Goal: Task Accomplishment & Management: Manage account settings

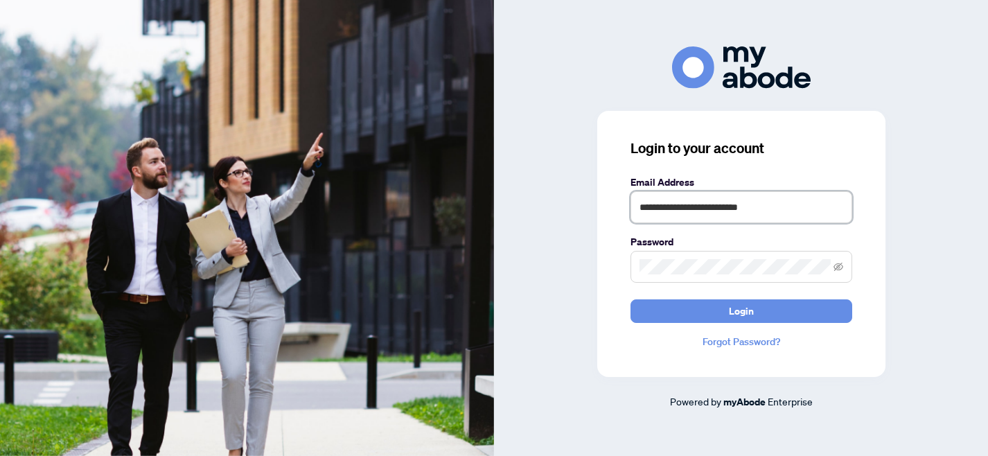
click at [778, 209] on input "**********" at bounding box center [741, 207] width 222 height 32
type input "*"
type input "**********"
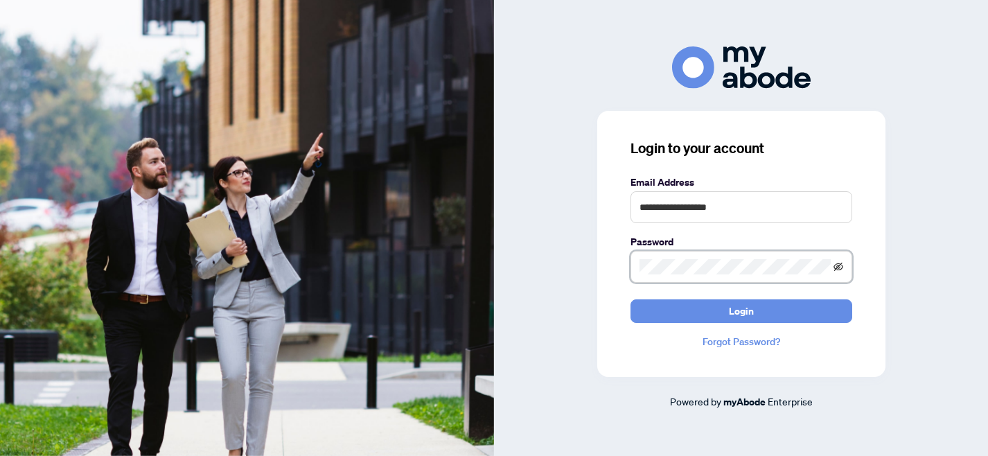
click at [838, 268] on icon "eye-invisible" at bounding box center [838, 267] width 3 height 3
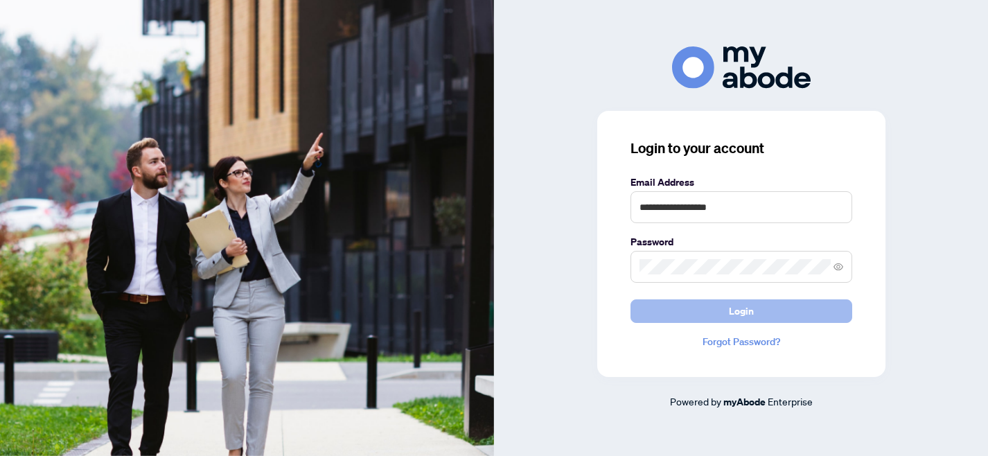
click at [732, 317] on span "Login" at bounding box center [741, 311] width 25 height 22
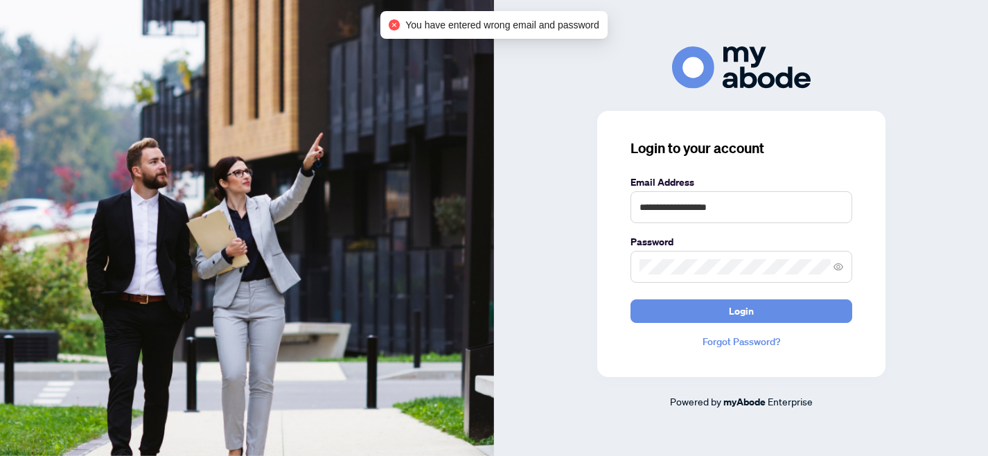
click at [596, 264] on div "**********" at bounding box center [741, 227] width 494 height 363
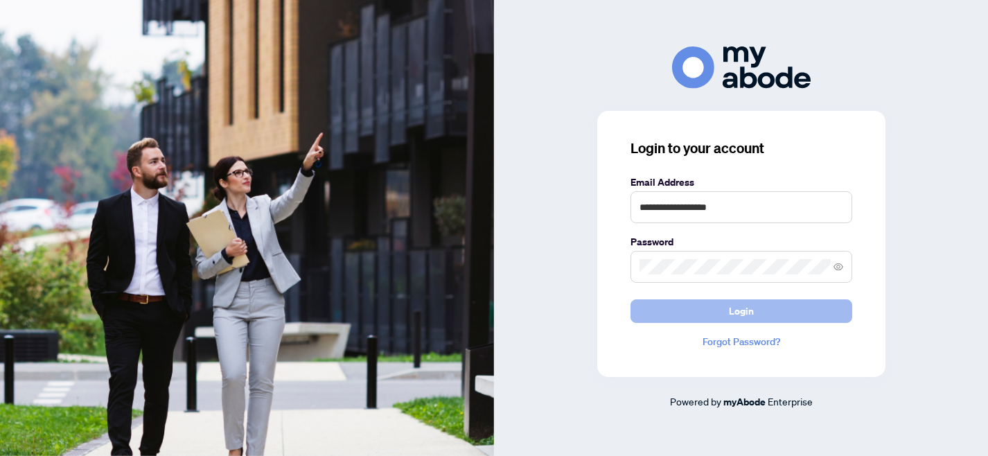
click at [743, 316] on span "Login" at bounding box center [741, 311] width 25 height 22
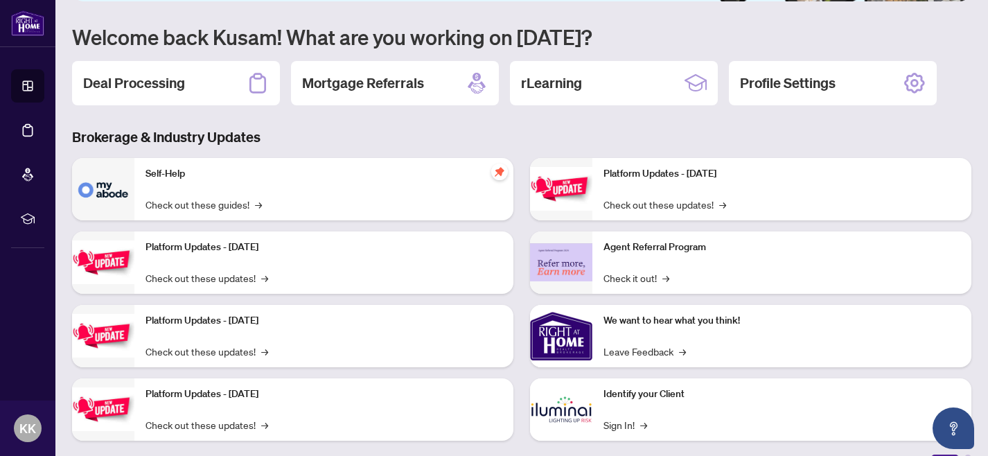
scroll to position [114, 0]
click at [160, 81] on h2 "Deal Processing" at bounding box center [134, 82] width 102 height 19
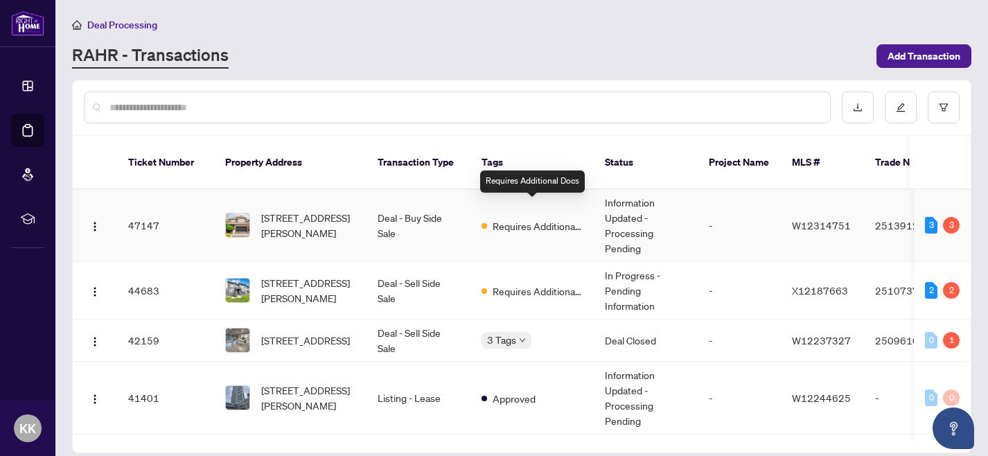
click at [527, 218] on span "Requires Additional Docs" at bounding box center [538, 225] width 90 height 15
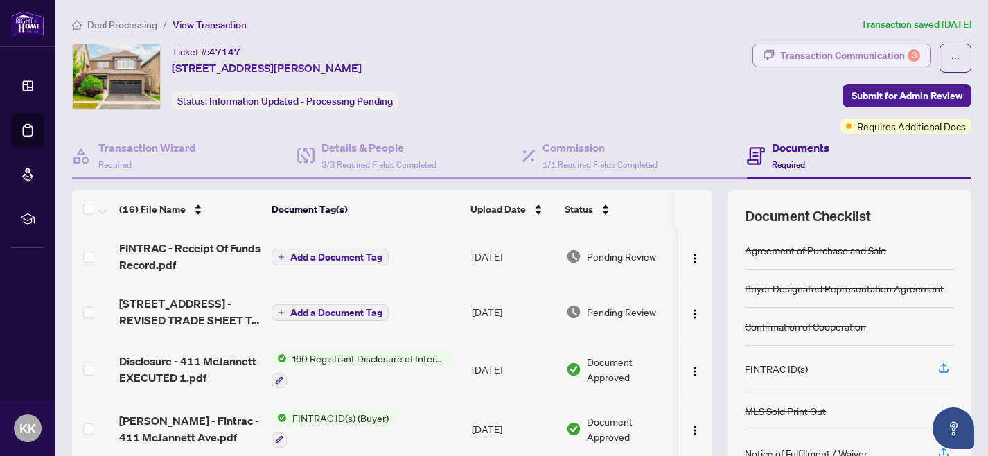
click at [851, 58] on div "Transaction Communication 3" at bounding box center [850, 55] width 140 height 22
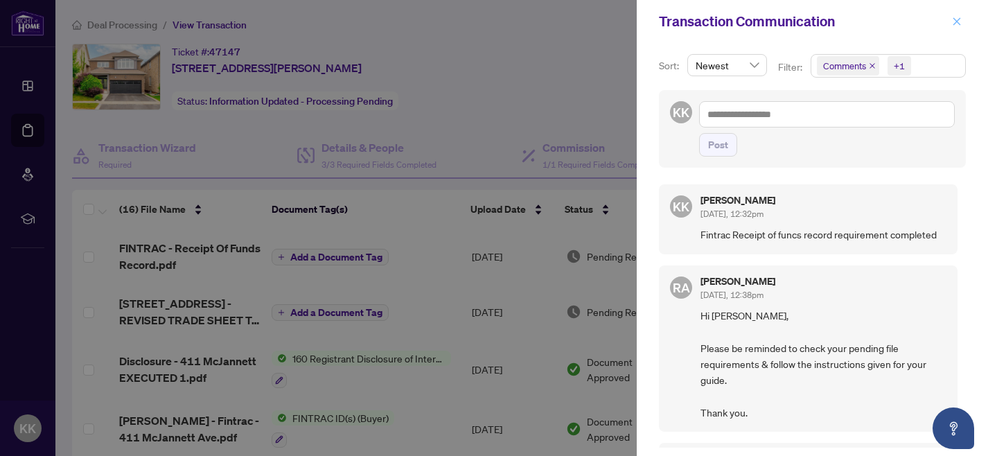
click at [958, 21] on icon "close" at bounding box center [957, 22] width 10 height 10
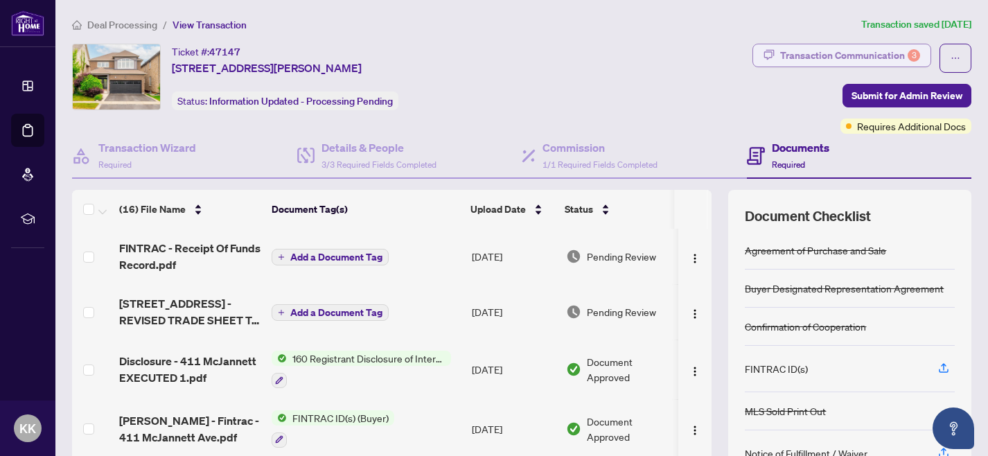
click at [883, 55] on div "Transaction Communication 3" at bounding box center [850, 55] width 140 height 22
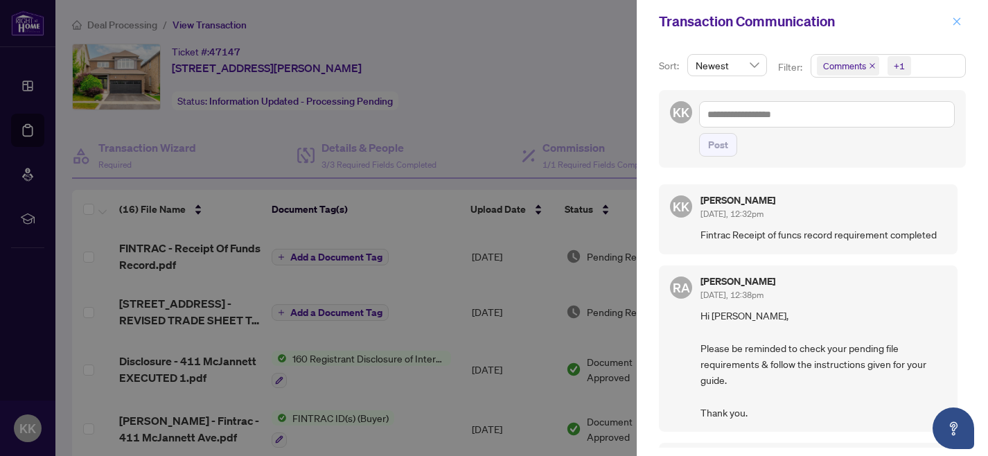
click at [957, 21] on icon "close" at bounding box center [957, 21] width 8 height 8
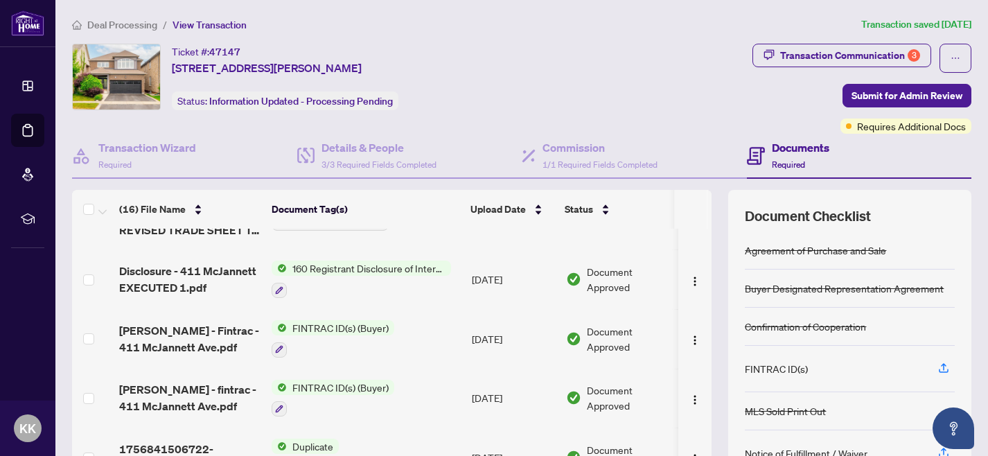
scroll to position [91, 0]
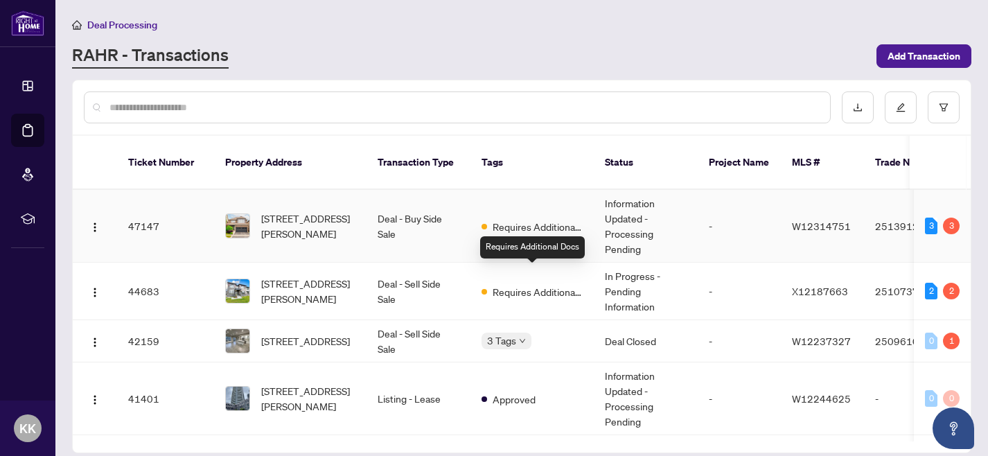
click at [499, 222] on td "Requires Additional Docs" at bounding box center [531, 226] width 123 height 73
click at [519, 284] on span "Requires Additional Docs" at bounding box center [538, 291] width 90 height 15
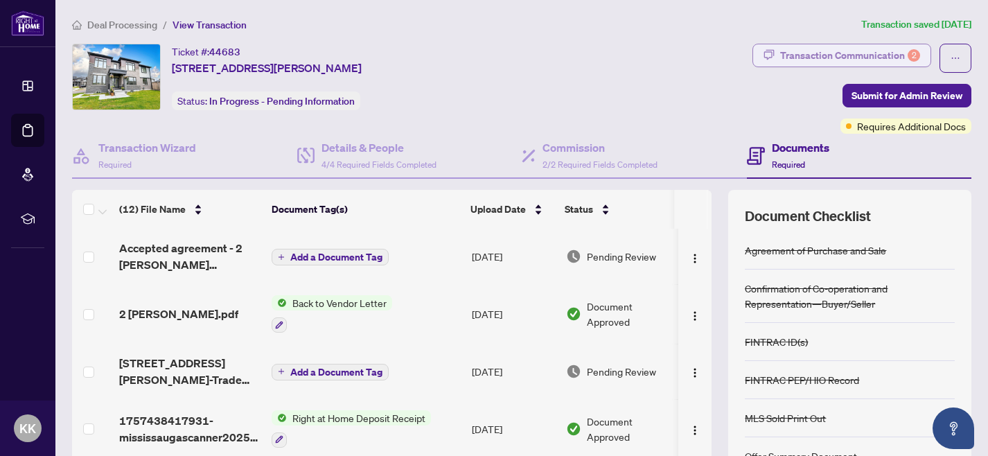
click at [874, 54] on div "Transaction Communication 2" at bounding box center [850, 55] width 140 height 22
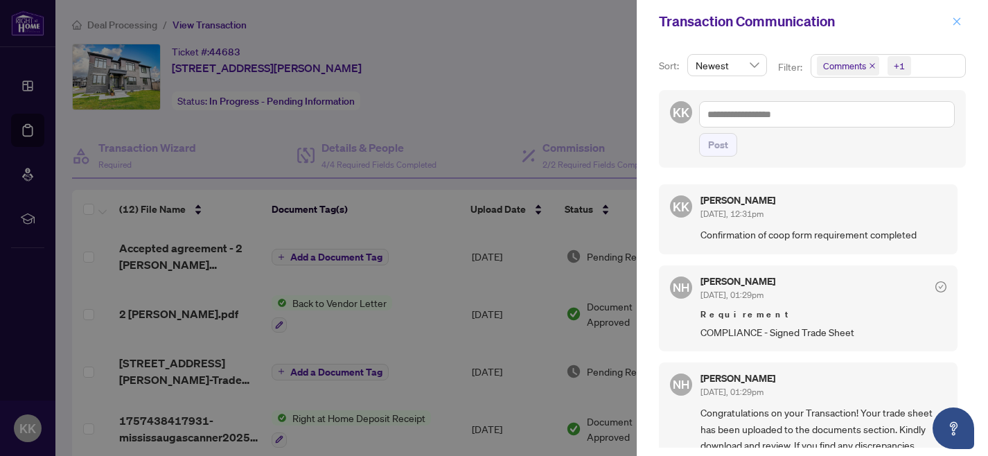
click at [961, 21] on icon "close" at bounding box center [957, 22] width 10 height 10
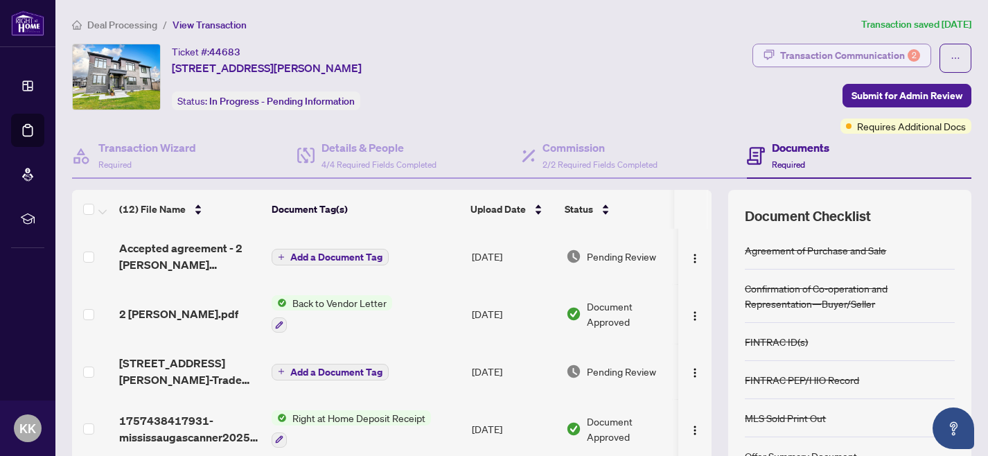
click at [849, 57] on div "Transaction Communication 2" at bounding box center [850, 55] width 140 height 22
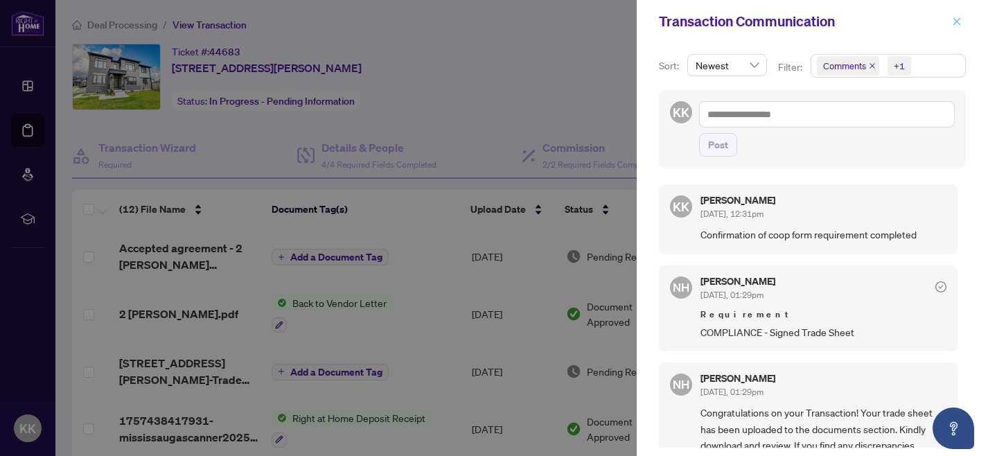
click at [956, 20] on icon "close" at bounding box center [957, 22] width 10 height 10
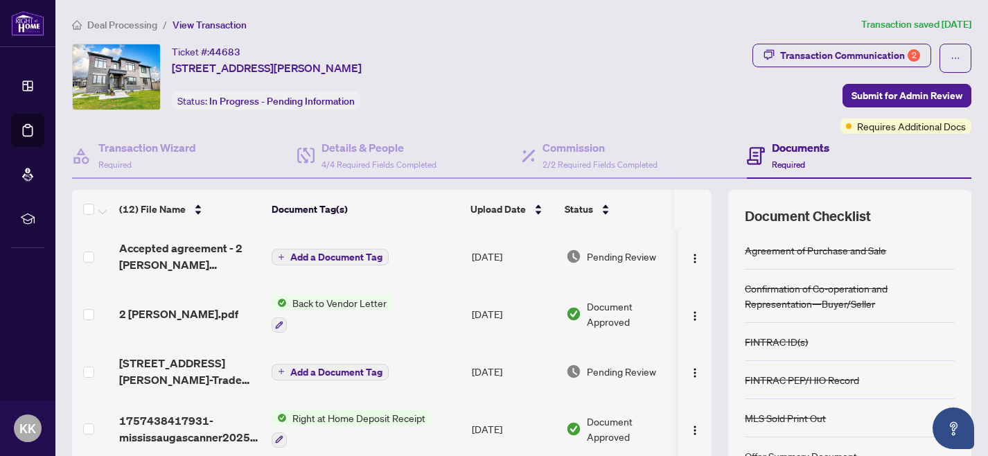
click at [421, 33] on div "Deal Processing / View Transaction Transaction saved [DATE] Ticket #: 44683 [ST…" at bounding box center [522, 290] width 910 height 547
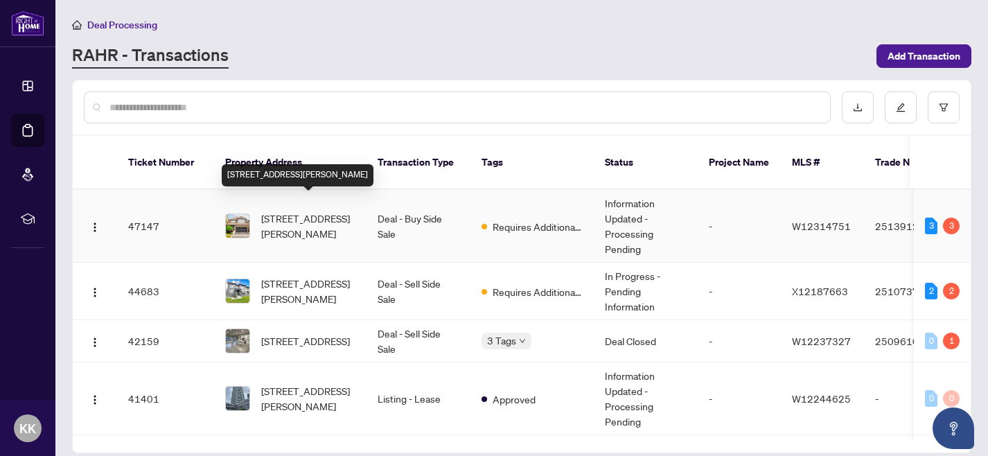
click at [276, 211] on span "[STREET_ADDRESS][PERSON_NAME]" at bounding box center [308, 226] width 94 height 30
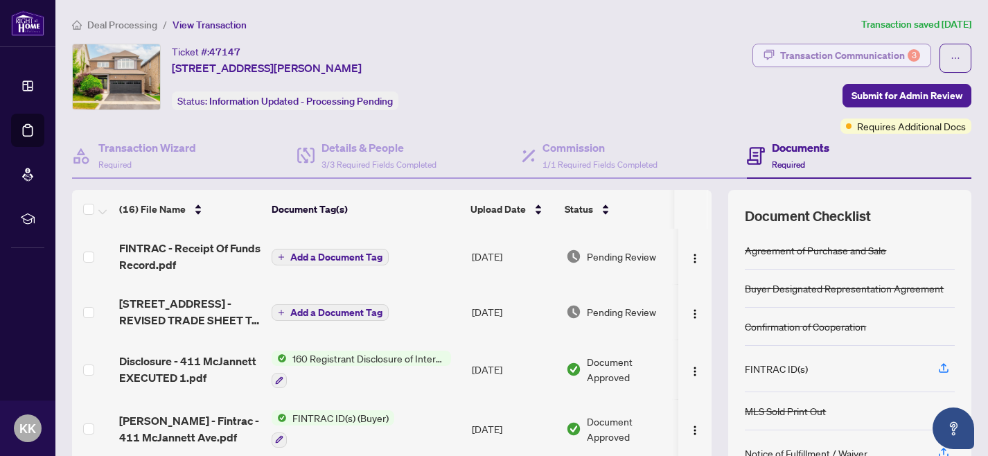
click at [838, 59] on div "Transaction Communication 3" at bounding box center [850, 55] width 140 height 22
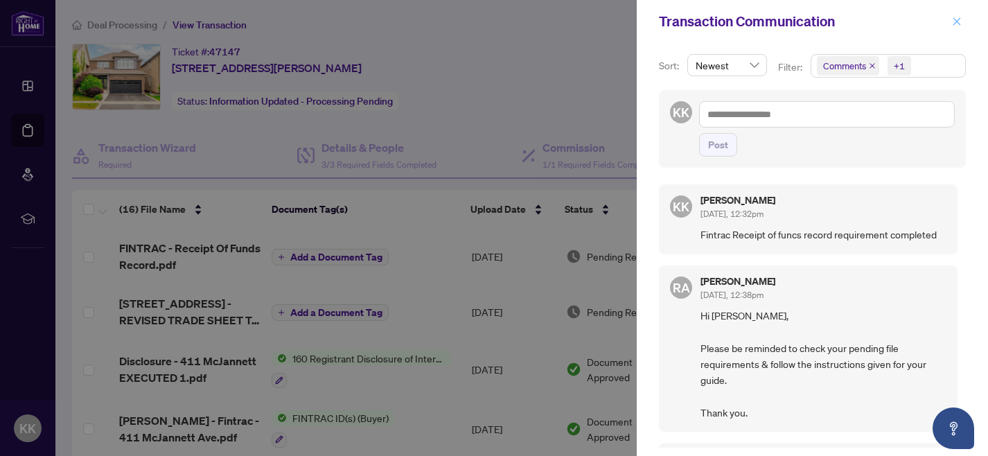
click at [955, 23] on icon "close" at bounding box center [957, 21] width 8 height 8
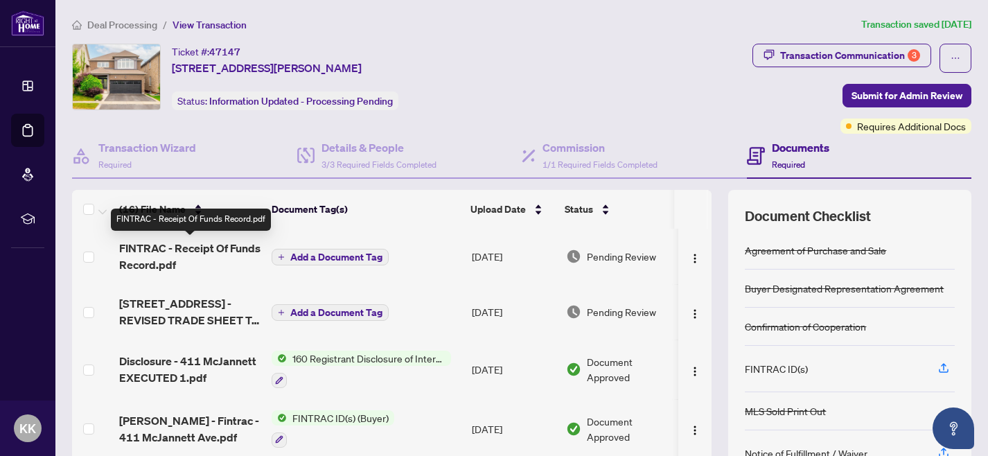
click at [209, 249] on span "FINTRAC - Receipt Of Funds Record.pdf" at bounding box center [189, 256] width 141 height 33
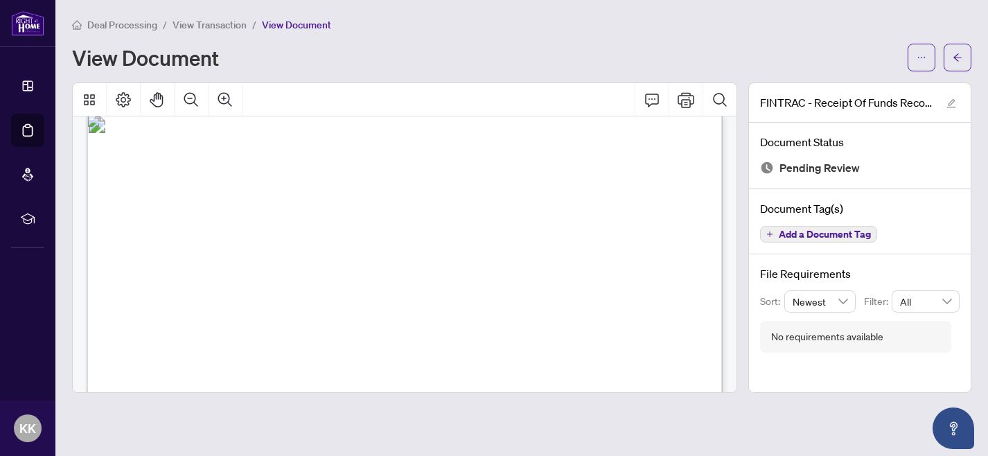
scroll to position [883, 0]
click at [388, 312] on span "Listing brokerage refused to disclose account info on [DATE]" at bounding box center [531, 314] width 287 height 8
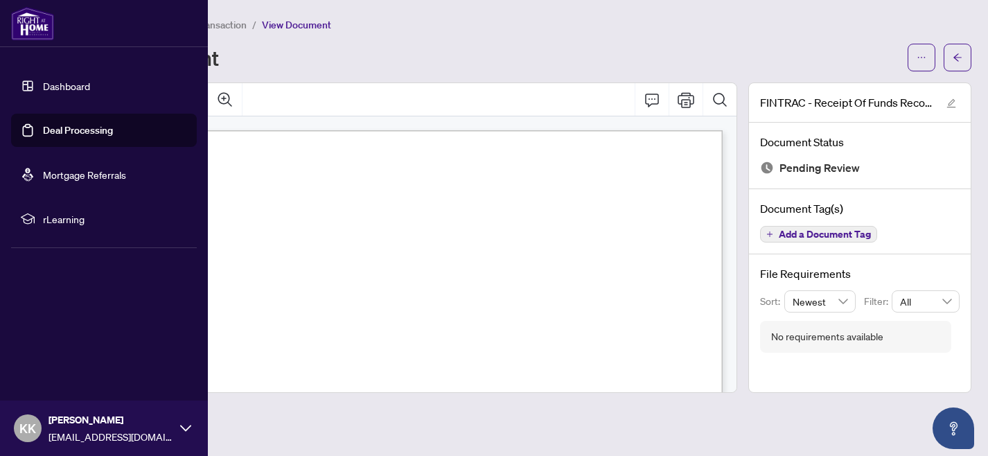
click at [58, 128] on link "Deal Processing" at bounding box center [78, 130] width 70 height 12
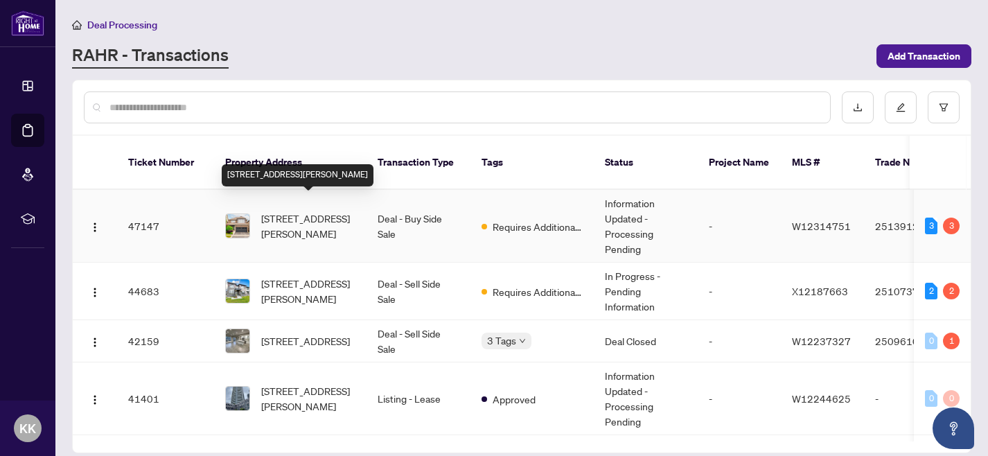
click at [270, 211] on span "[STREET_ADDRESS][PERSON_NAME]" at bounding box center [308, 226] width 94 height 30
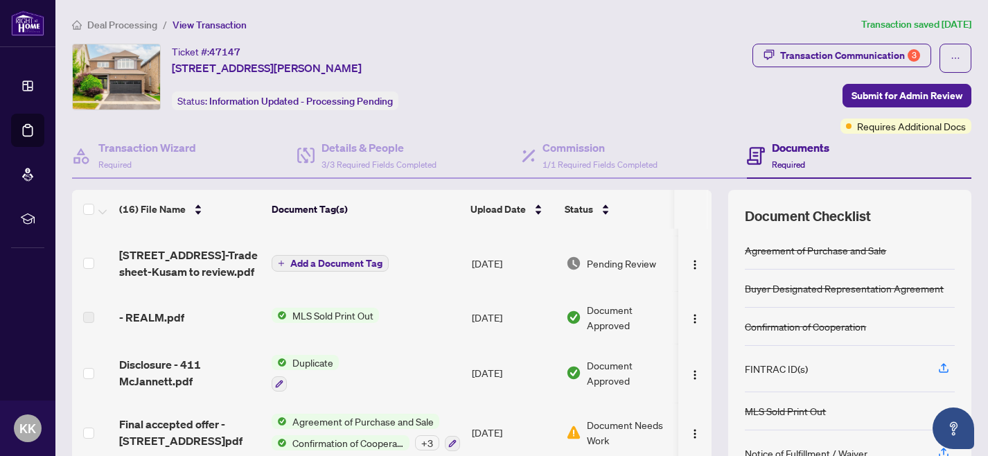
scroll to position [124, 0]
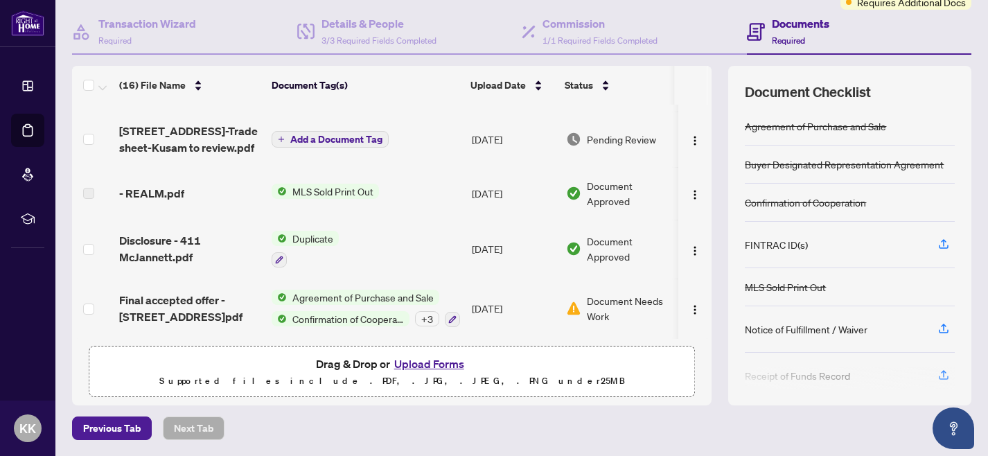
click at [425, 362] on button "Upload Forms" at bounding box center [429, 364] width 78 height 18
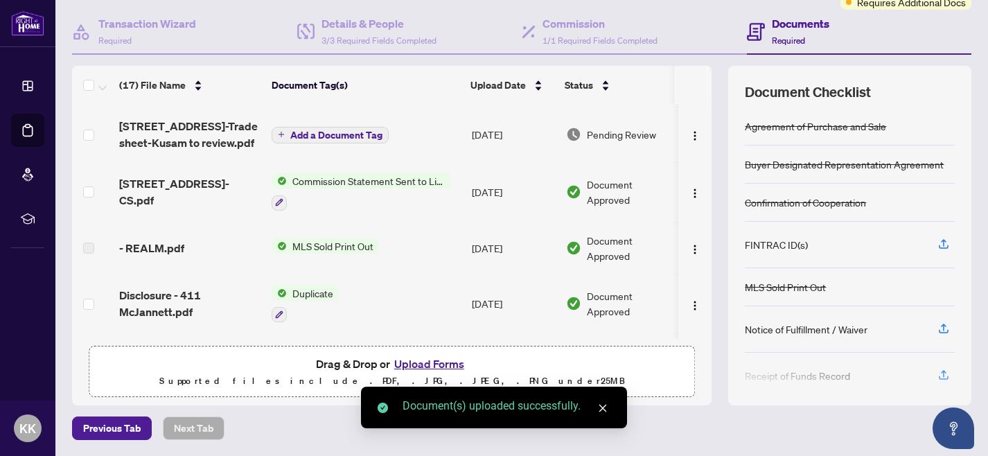
click at [603, 408] on icon "close" at bounding box center [603, 409] width 8 height 8
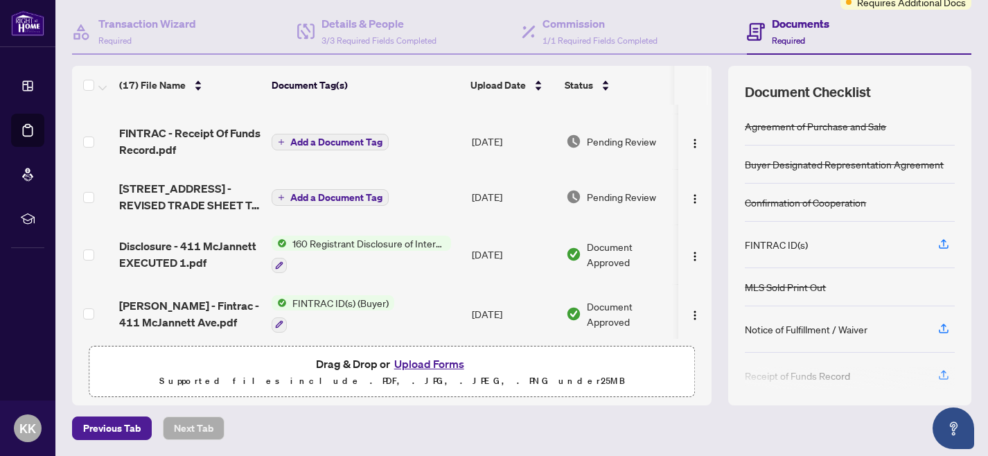
scroll to position [0, 0]
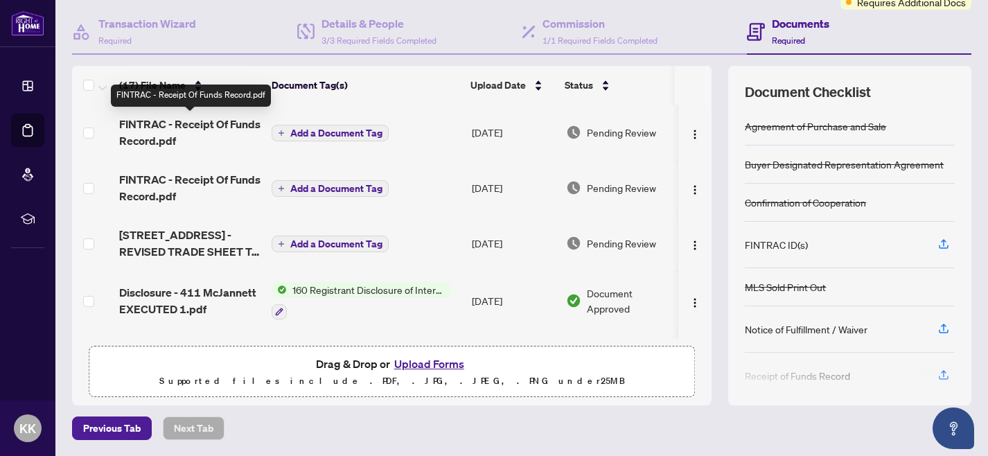
click at [227, 126] on span "FINTRAC - Receipt Of Funds Record.pdf" at bounding box center [189, 132] width 141 height 33
